Goal: Information Seeking & Learning: Learn about a topic

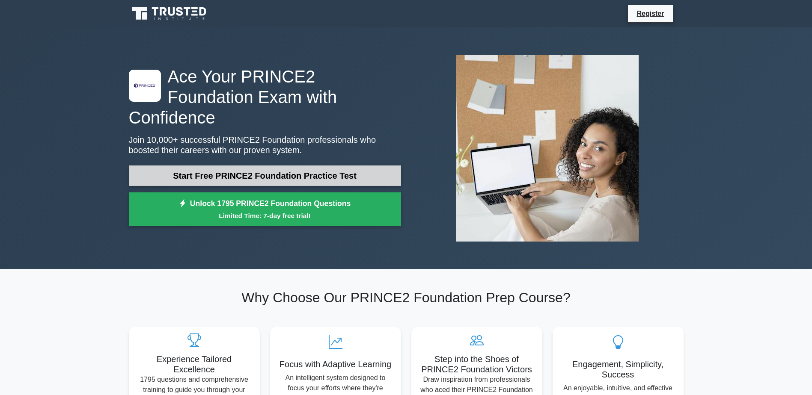
click at [232, 166] on link "Start Free PRINCE2 Foundation Practice Test" at bounding box center [265, 176] width 272 height 21
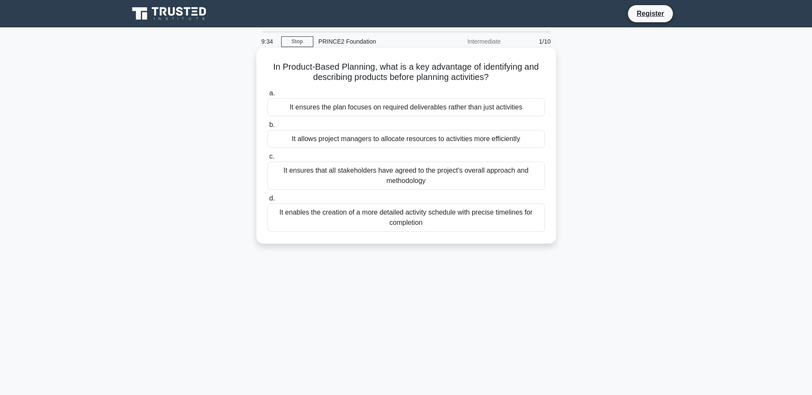
click at [353, 220] on div "It enables the creation of a more detailed activity schedule with precise timel…" at bounding box center [405, 218] width 277 height 28
click at [267, 202] on input "d. It enables the creation of a more detailed activity schedule with precise ti…" at bounding box center [267, 199] width 0 height 6
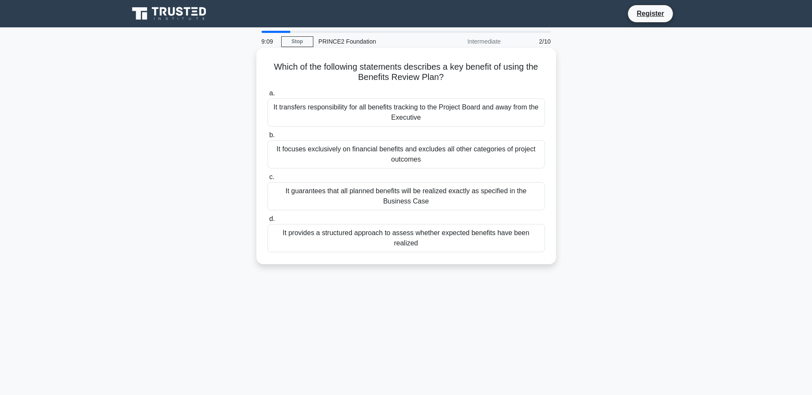
click at [376, 199] on div "It guarantees that all planned benefits will be realized exactly as specified i…" at bounding box center [405, 196] width 277 height 28
click at [267, 180] on input "c. It guarantees that all planned benefits will be realized exactly as specifie…" at bounding box center [267, 178] width 0 height 6
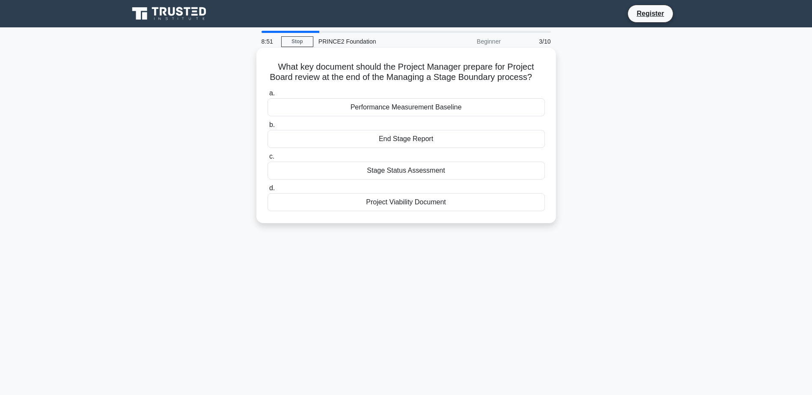
click at [364, 136] on div "End Stage Report" at bounding box center [405, 139] width 277 height 18
click at [267, 128] on input "b. End Stage Report" at bounding box center [267, 125] width 0 height 6
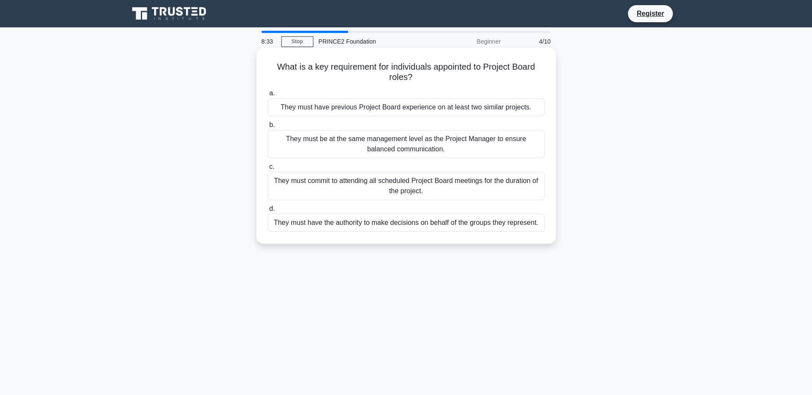
click at [361, 188] on div "They must commit to attending all scheduled Project Board meetings for the dura…" at bounding box center [405, 186] width 277 height 28
click at [267, 170] on input "c. They must commit to attending all scheduled Project Board meetings for the d…" at bounding box center [267, 167] width 0 height 6
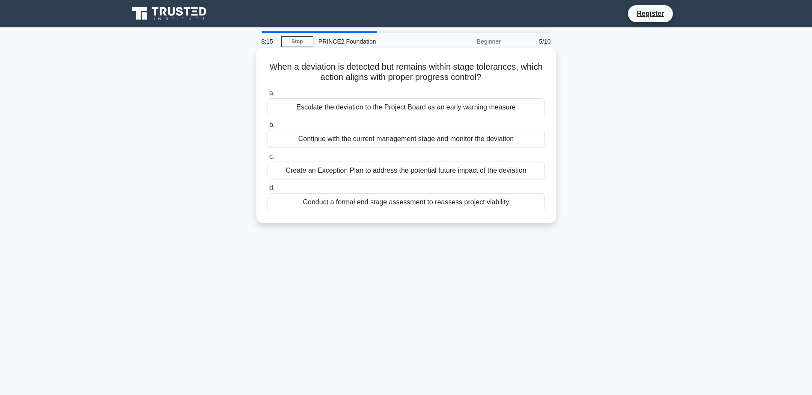
click at [392, 107] on div "Escalate the deviation to the Project Board as an early warning measure" at bounding box center [405, 107] width 277 height 18
click at [267, 96] on input "a. Escalate the deviation to the Project Board as an early warning measure" at bounding box center [267, 94] width 0 height 6
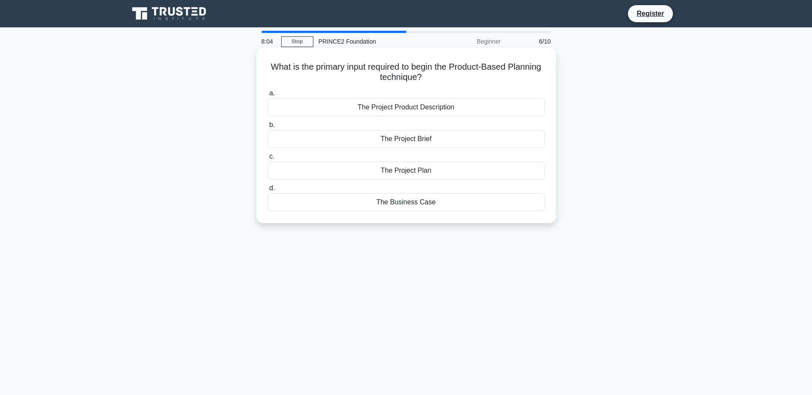
click at [376, 110] on div "The Project Product Description" at bounding box center [405, 107] width 277 height 18
click at [267, 96] on input "a. The Project Product Description" at bounding box center [267, 94] width 0 height 6
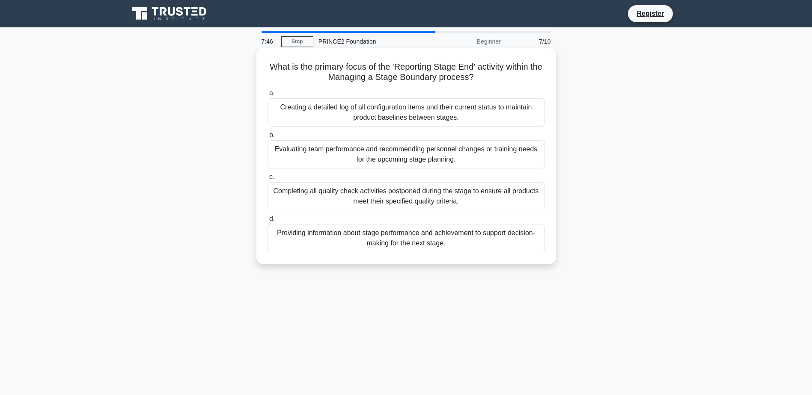
click at [418, 241] on div "Providing information about stage performance and achievement to support decisi…" at bounding box center [405, 238] width 277 height 28
click at [267, 222] on input "d. Providing information about stage performance and achievement to support dec…" at bounding box center [267, 220] width 0 height 6
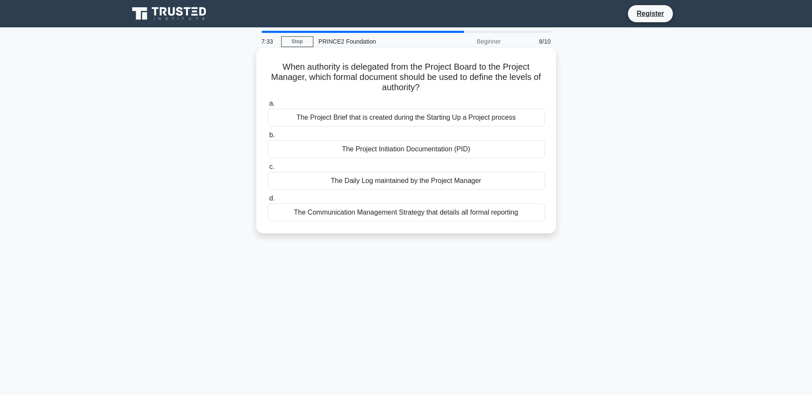
click at [399, 151] on div "The Project Initiation Documentation (PID)" at bounding box center [405, 149] width 277 height 18
click at [267, 138] on input "b. The Project Initiation Documentation (PID)" at bounding box center [267, 136] width 0 height 6
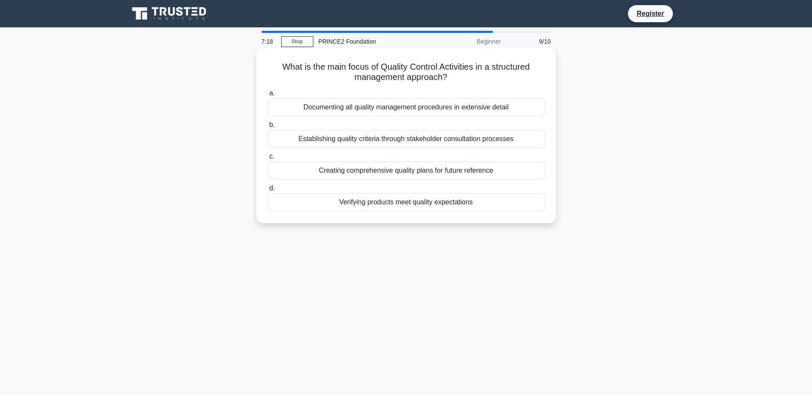
click at [386, 139] on div "Establishing quality criteria through stakeholder consultation processes" at bounding box center [405, 139] width 277 height 18
click at [267, 128] on input "b. Establishing quality criteria through stakeholder consultation processes" at bounding box center [267, 125] width 0 height 6
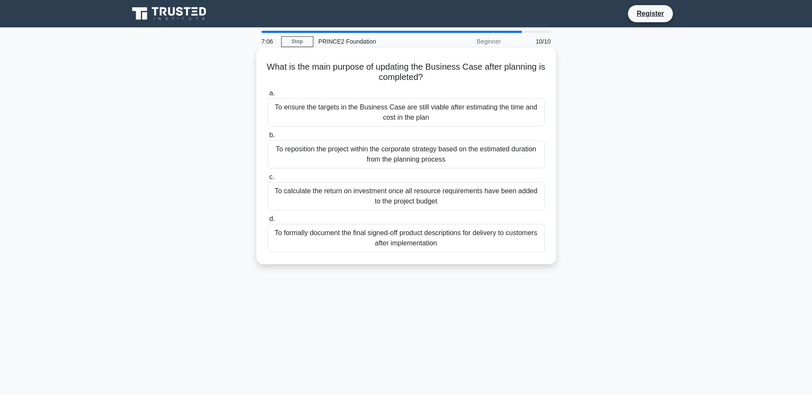
click at [383, 116] on div "To ensure the targets in the Business Case are still viable after estimating th…" at bounding box center [405, 112] width 277 height 28
click at [267, 96] on input "a. To ensure the targets in the Business Case are still viable after estimating…" at bounding box center [267, 94] width 0 height 6
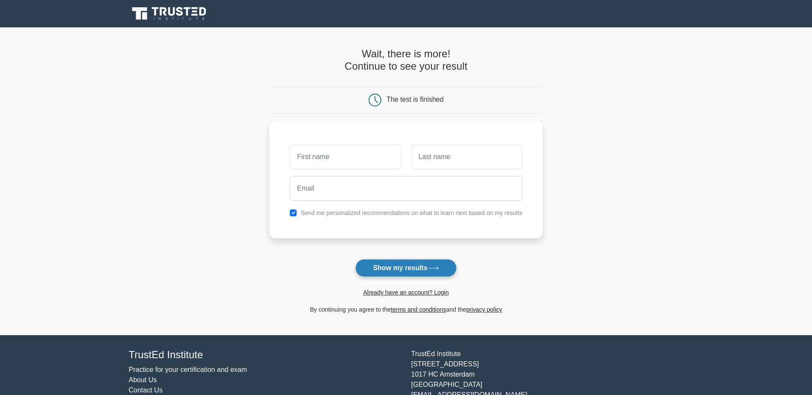
click at [377, 267] on button "Show my results" at bounding box center [405, 268] width 101 height 18
click at [166, 144] on main "Wait, there is more! Continue to see your result The test is finished and the" at bounding box center [406, 181] width 812 height 308
